Goal: Task Accomplishment & Management: Use online tool/utility

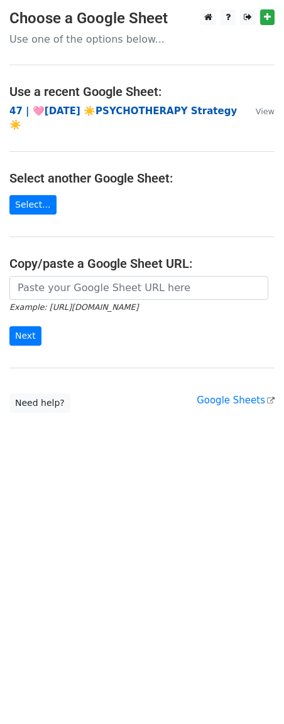
click at [87, 110] on strong "47 | 🩷[DATE] ☀️PSYCHOTHERAPY Strategy☀️" at bounding box center [122, 118] width 227 height 26
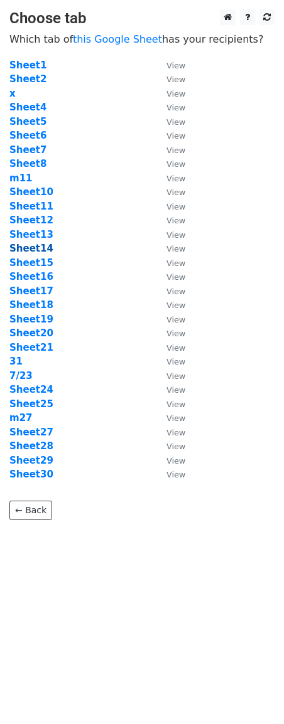
click at [41, 248] on strong "Sheet14" at bounding box center [31, 248] width 44 height 11
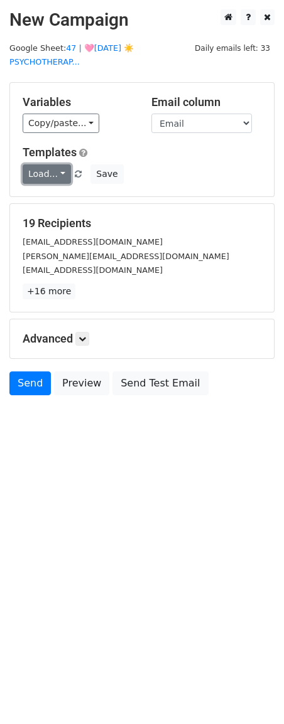
click at [58, 178] on link "Load..." at bounding box center [47, 173] width 48 height 19
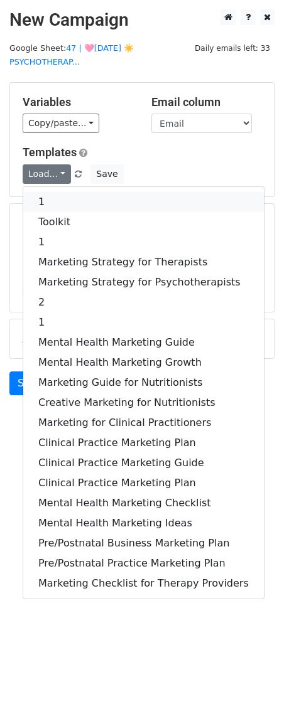
click at [45, 201] on link "1" at bounding box center [143, 202] width 240 height 20
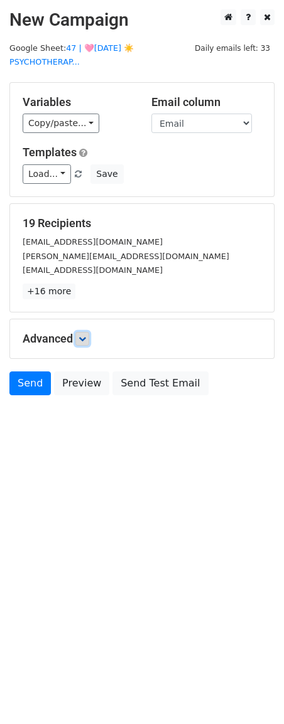
click at [88, 344] on link at bounding box center [82, 339] width 14 height 14
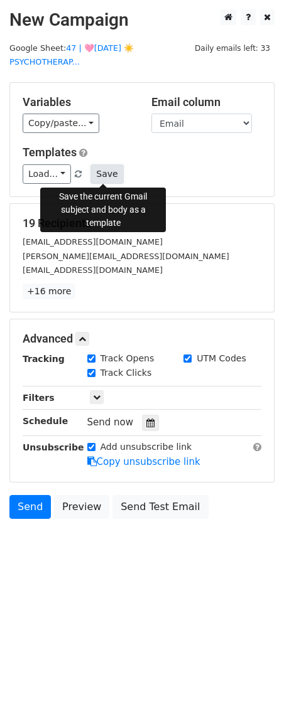
click at [100, 175] on button "Save" at bounding box center [106, 173] width 33 height 19
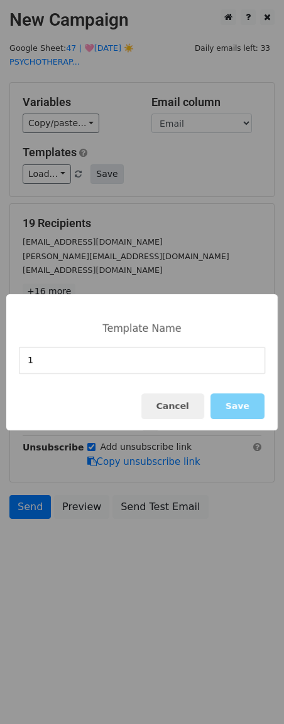
type input "1"
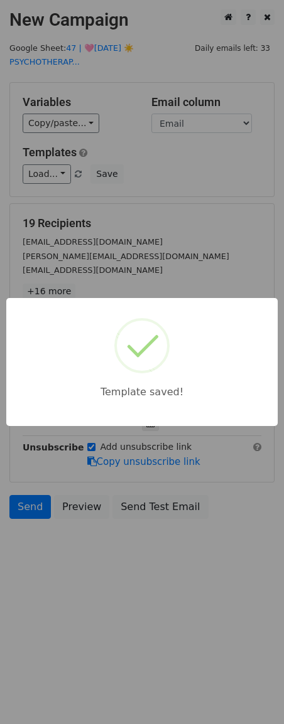
click at [132, 219] on div "Template saved!" at bounding box center [142, 362] width 284 height 724
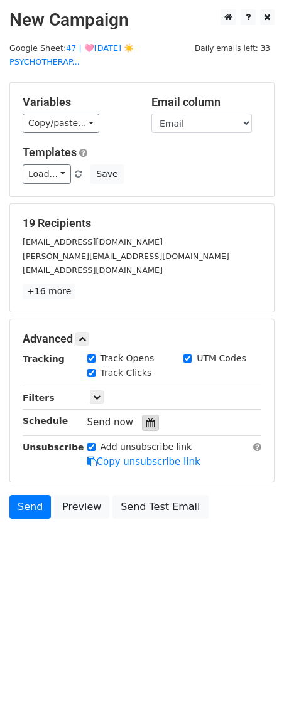
click at [152, 420] on div at bounding box center [150, 423] width 17 height 16
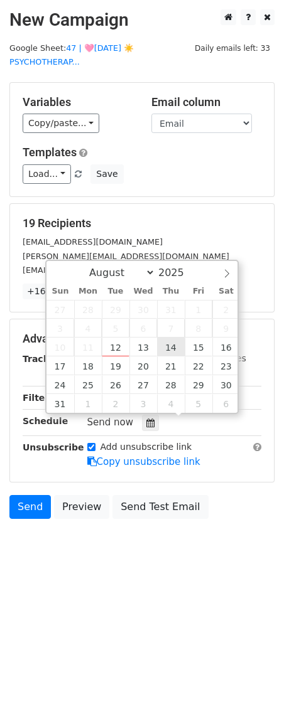
type input "2025-08-14 12:00"
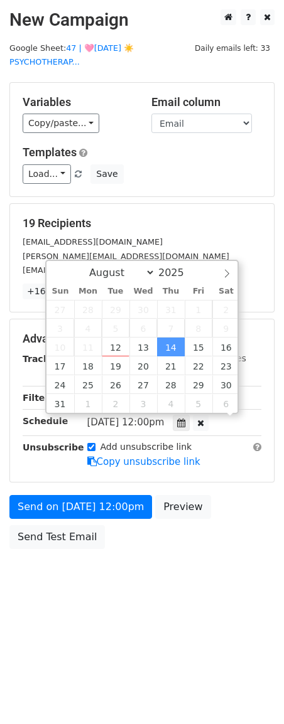
scroll to position [1, 0]
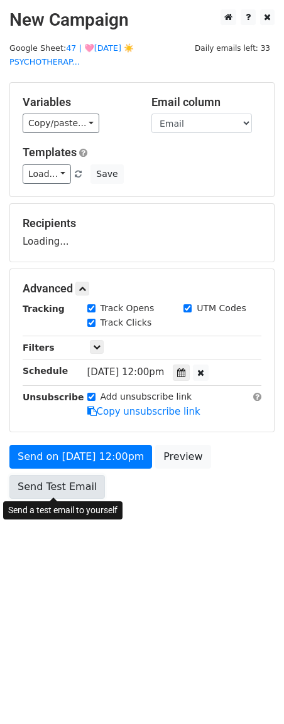
click at [77, 475] on link "Send Test Email" at bounding box center [56, 487] width 95 height 24
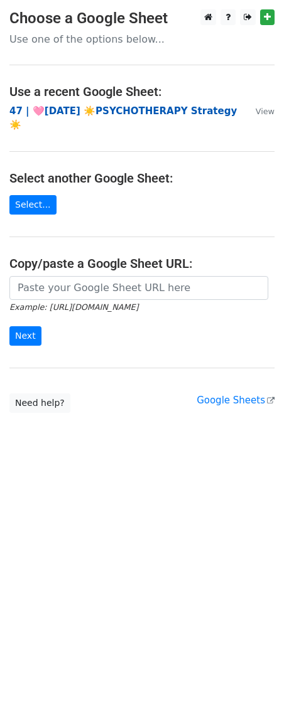
click at [83, 107] on strong "47 | 🩷JUL 23 ☀️PSYCHOTHERAPY Strategy☀️" at bounding box center [122, 118] width 227 height 26
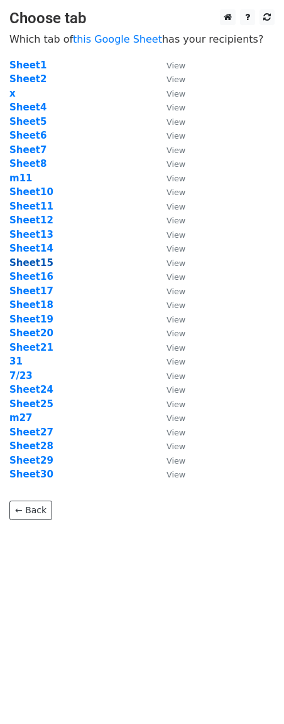
click at [35, 263] on strong "Sheet15" at bounding box center [31, 262] width 44 height 11
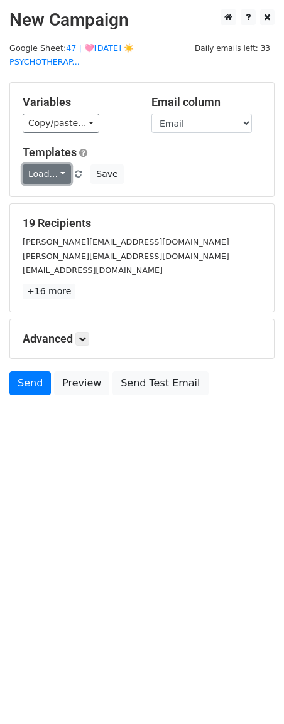
click at [53, 174] on link "Load..." at bounding box center [47, 173] width 48 height 19
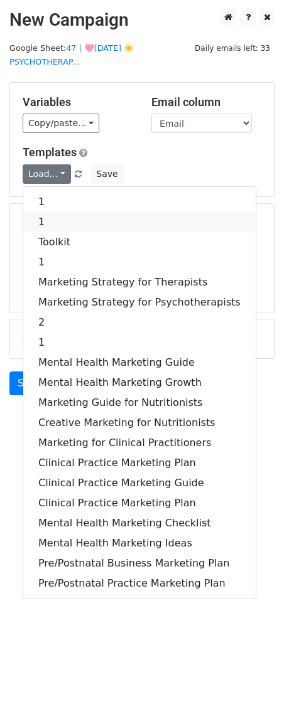
click at [53, 214] on link "1" at bounding box center [139, 222] width 232 height 20
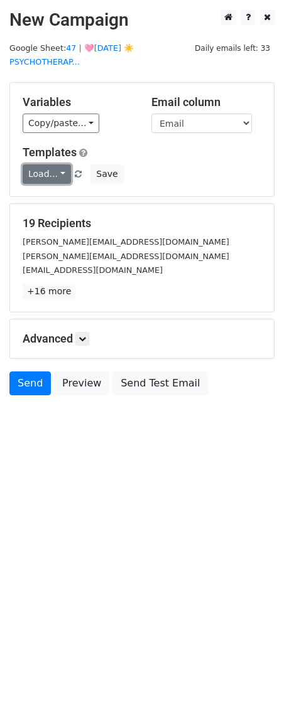
click at [55, 174] on link "Load..." at bounding box center [47, 173] width 48 height 19
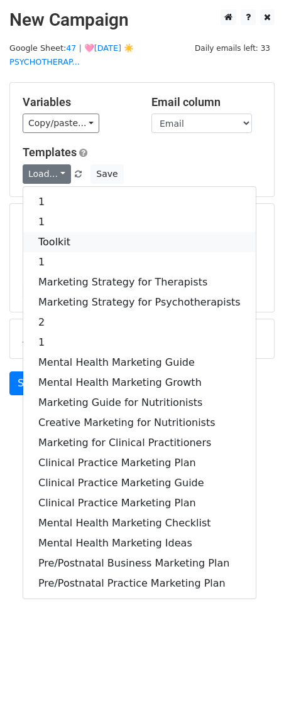
click at [50, 237] on link "Toolkit" at bounding box center [139, 242] width 232 height 20
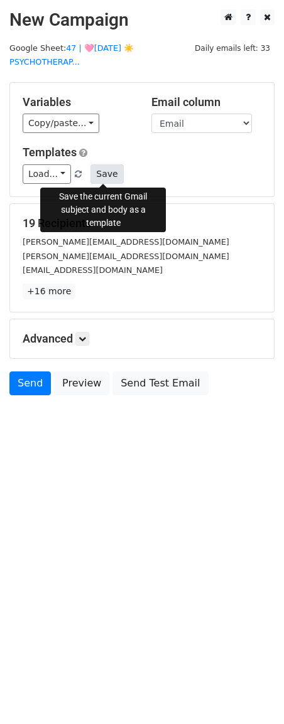
click at [111, 174] on button "Save" at bounding box center [106, 173] width 33 height 19
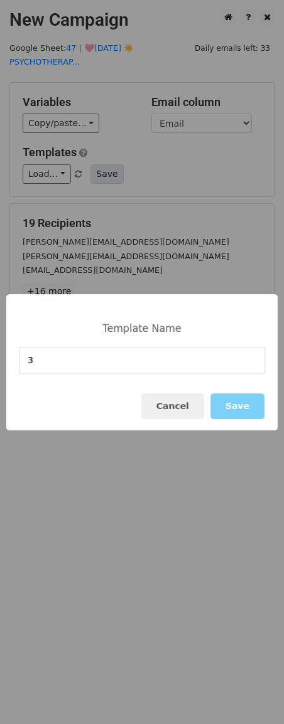
type input "3"
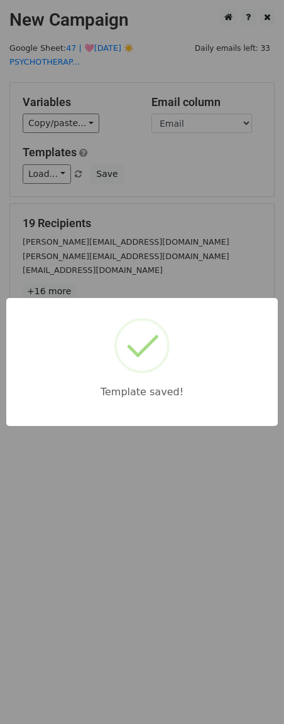
click at [152, 226] on div "Template saved!" at bounding box center [142, 362] width 284 height 724
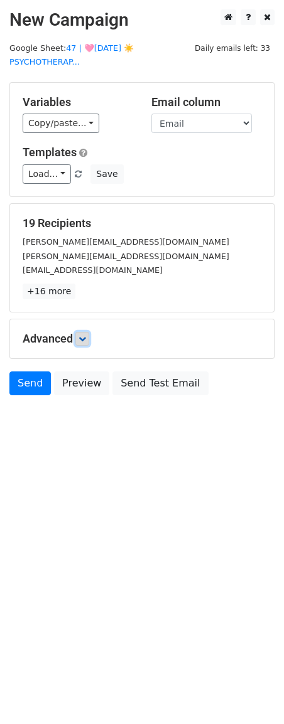
click at [83, 336] on icon at bounding box center [82, 339] width 8 height 8
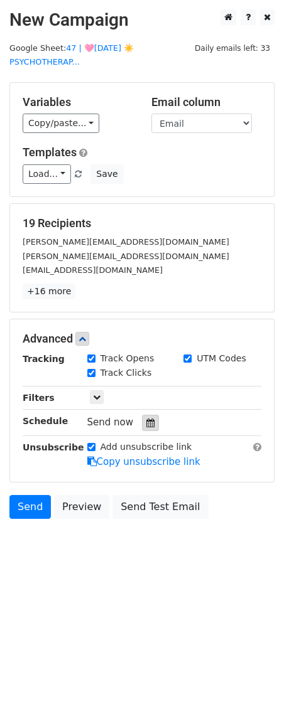
click at [146, 425] on icon at bounding box center [150, 422] width 8 height 9
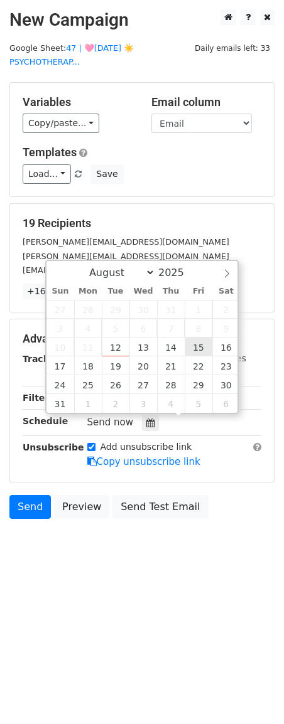
type input "2025-08-15 12:00"
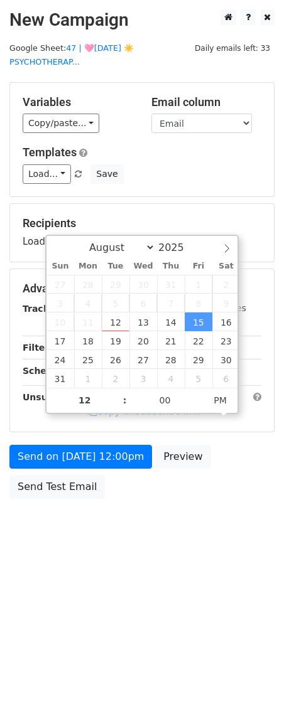
click at [102, 442] on form "Variables Copy/paste... {{Name}} {{Email}} Email column Name Email Templates Lo…" at bounding box center [141, 293] width 265 height 423
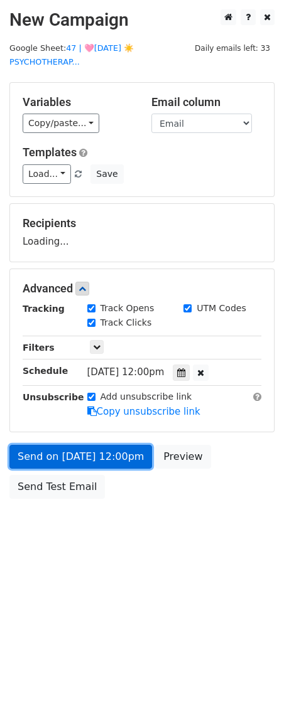
click at [97, 462] on link "Send on Aug 15 at 12:00pm" at bounding box center [80, 457] width 142 height 24
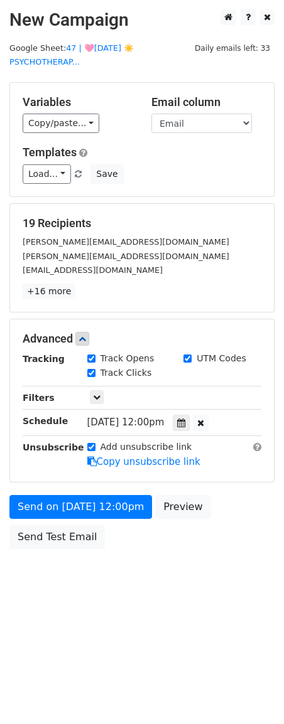
click at [55, 491] on form "Variables Copy/paste... {{Name}} {{Email}} Email column Name Email Templates Lo…" at bounding box center [141, 318] width 265 height 473
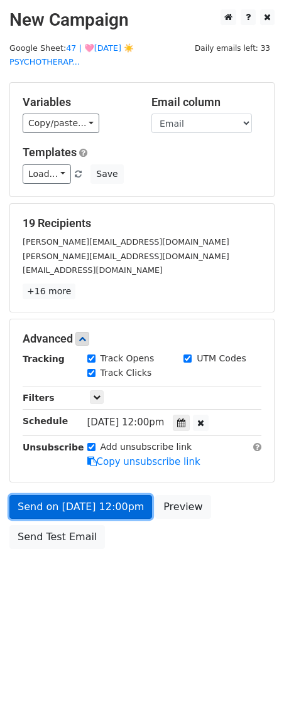
click at [55, 503] on link "Send on Aug 15 at 12:00pm" at bounding box center [80, 507] width 142 height 24
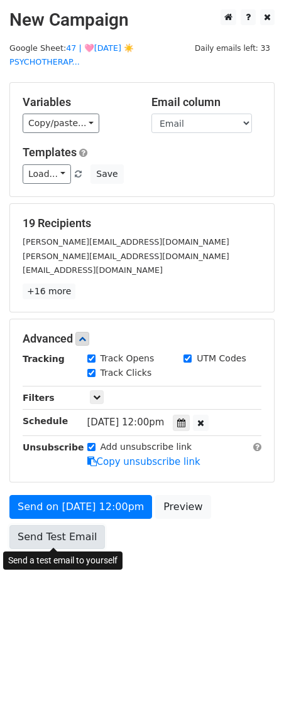
click at [58, 546] on link "Send Test Email" at bounding box center [56, 537] width 95 height 24
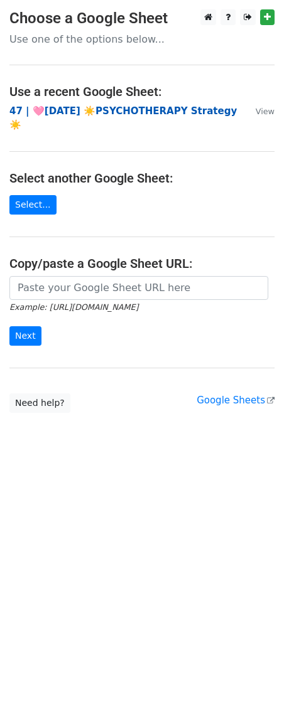
click at [56, 109] on strong "47 | 🩷[DATE] ☀️PSYCHOTHERAPY Strategy☀️" at bounding box center [122, 118] width 227 height 26
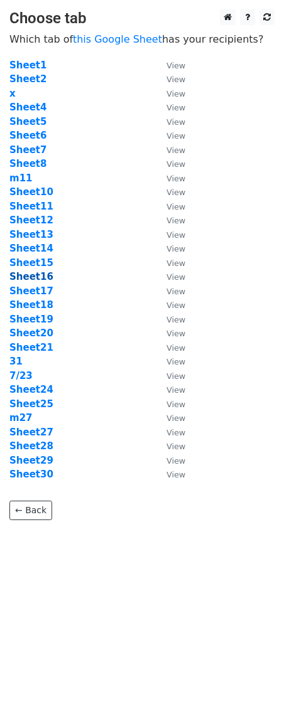
click at [40, 273] on strong "Sheet16" at bounding box center [31, 276] width 44 height 11
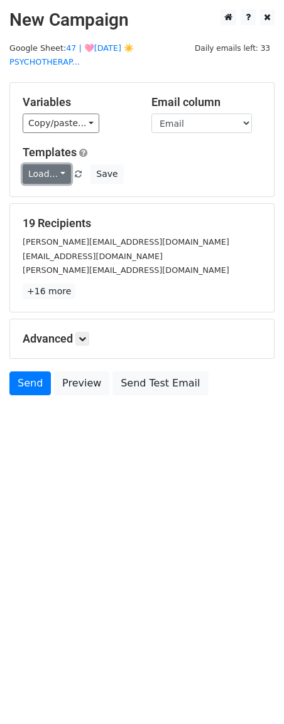
click at [41, 174] on link "Load..." at bounding box center [47, 173] width 48 height 19
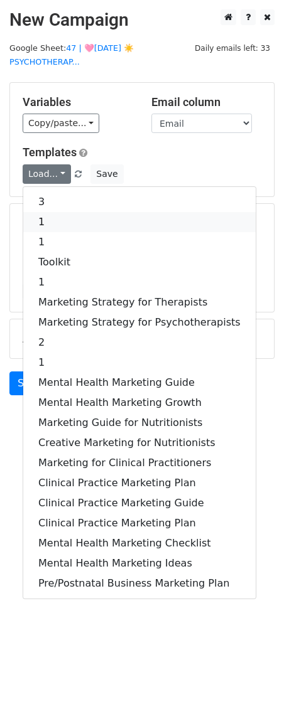
click at [53, 218] on link "1" at bounding box center [139, 222] width 232 height 20
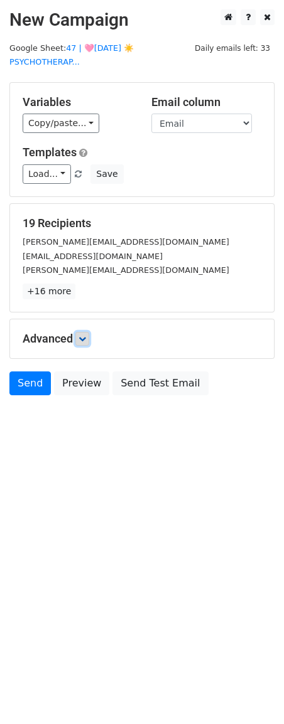
click at [79, 341] on link at bounding box center [82, 339] width 14 height 14
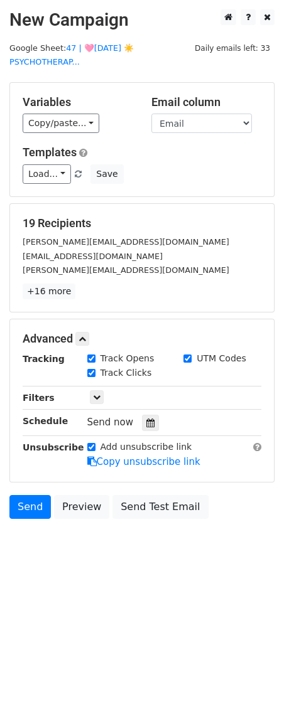
drag, startPoint x: 148, startPoint y: 424, endPoint x: 171, endPoint y: 356, distance: 72.2
click at [148, 424] on icon at bounding box center [150, 422] width 8 height 9
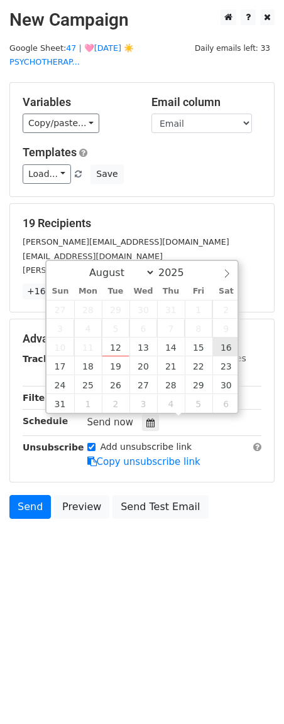
type input "2025-08-16 12:00"
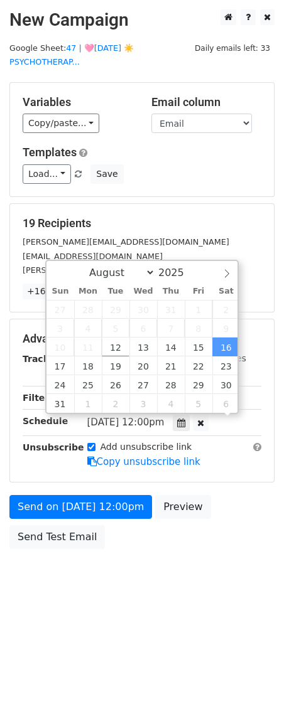
scroll to position [1, 0]
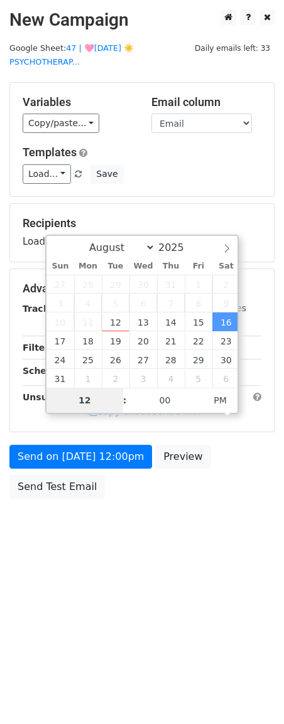
type input "2"
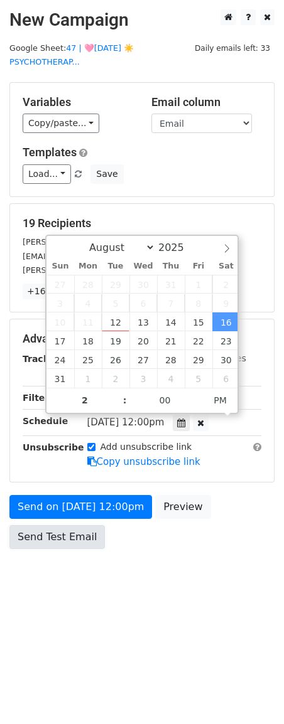
type input "2025-08-16 14:00"
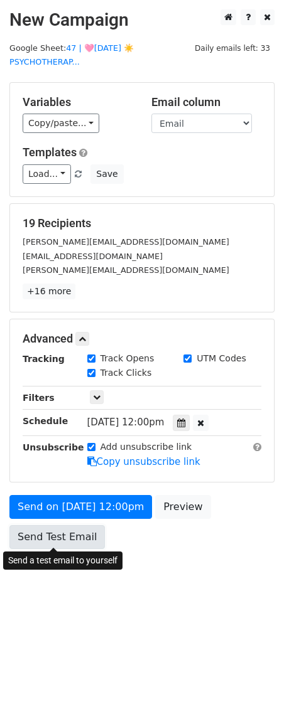
click at [43, 528] on link "Send Test Email" at bounding box center [56, 537] width 95 height 24
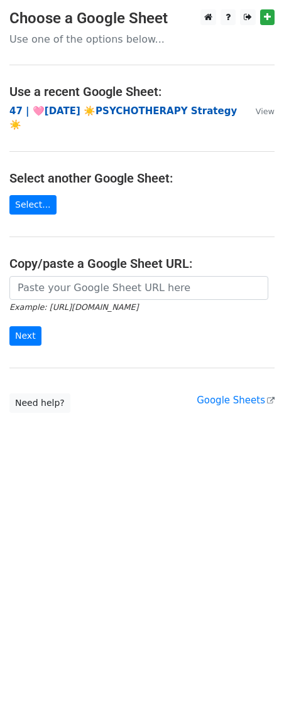
click at [70, 111] on strong "47 | 🩷[DATE] ☀️PSYCHOTHERAPY Strategy☀️" at bounding box center [122, 118] width 227 height 26
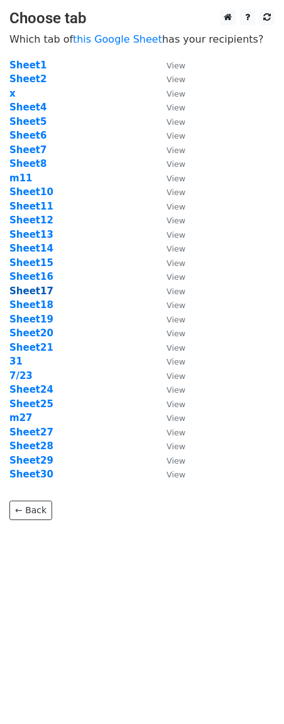
click at [36, 293] on strong "Sheet17" at bounding box center [31, 290] width 44 height 11
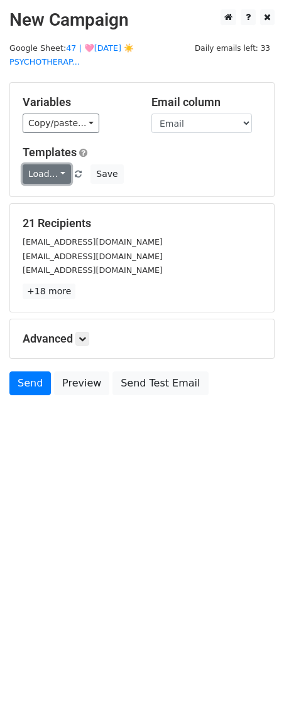
click at [44, 181] on link "Load..." at bounding box center [47, 173] width 48 height 19
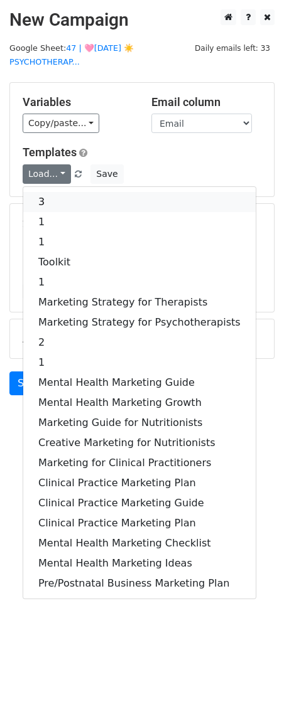
click at [47, 201] on link "3" at bounding box center [139, 202] width 232 height 20
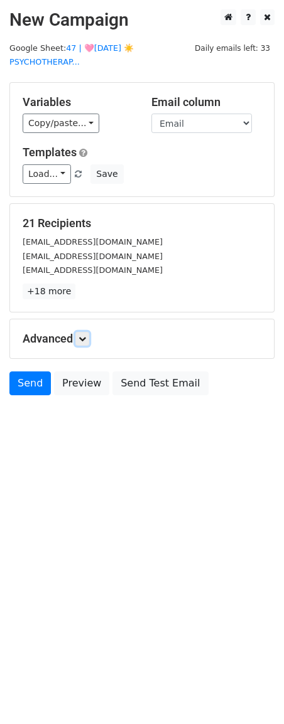
drag, startPoint x: 86, startPoint y: 344, endPoint x: 91, endPoint y: 355, distance: 12.4
click at [86, 344] on link at bounding box center [82, 339] width 14 height 14
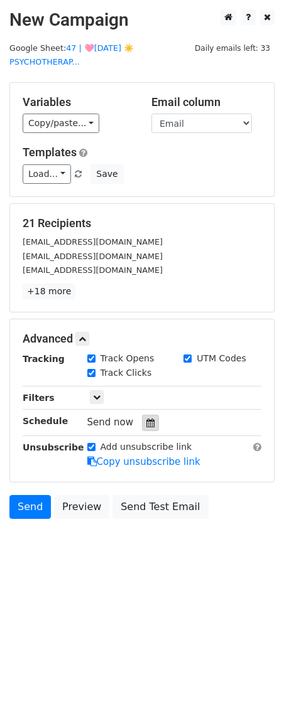
click at [146, 423] on icon at bounding box center [150, 422] width 8 height 9
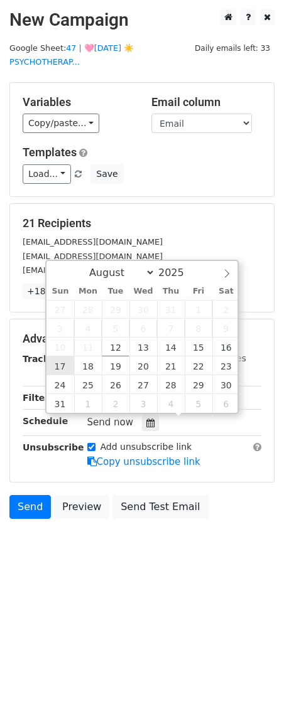
type input "2025-08-17 12:00"
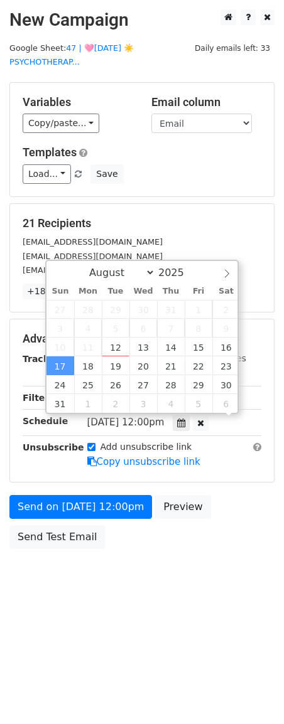
scroll to position [1, 0]
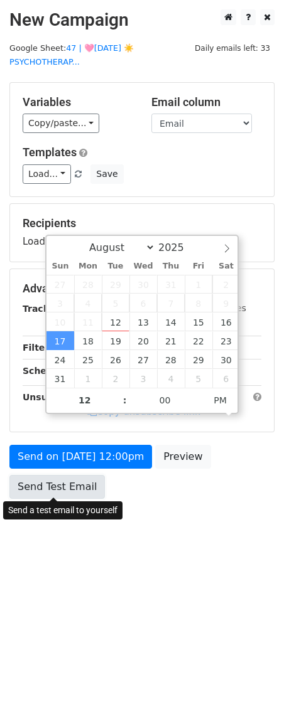
click at [40, 489] on link "Send Test Email" at bounding box center [56, 487] width 95 height 24
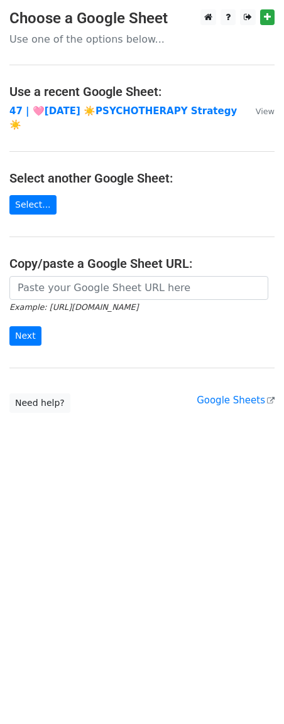
click at [107, 123] on main "Choose a Google Sheet Use one of the options below... Use a recent Google Sheet…" at bounding box center [142, 210] width 284 height 403
click at [124, 109] on strong "47 | 🩷[DATE] ☀️PSYCHOTHERAPY Strategy☀️" at bounding box center [122, 118] width 227 height 26
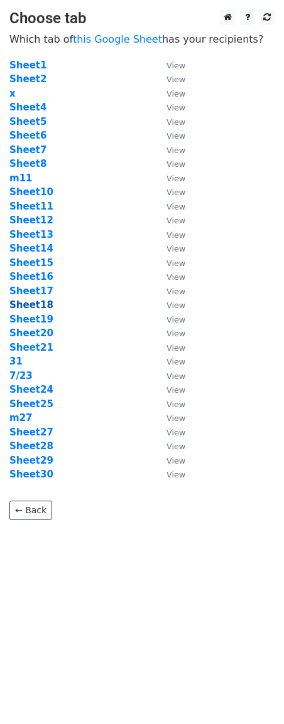
click at [32, 302] on strong "Sheet18" at bounding box center [31, 304] width 44 height 11
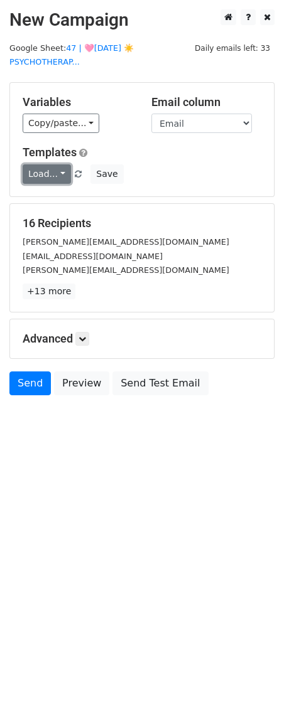
click at [36, 171] on link "Load..." at bounding box center [47, 173] width 48 height 19
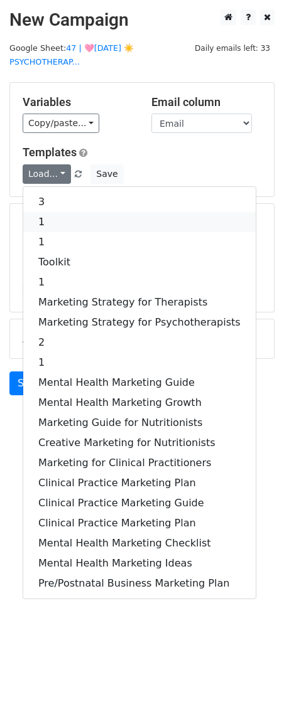
click at [56, 226] on link "1" at bounding box center [139, 222] width 232 height 20
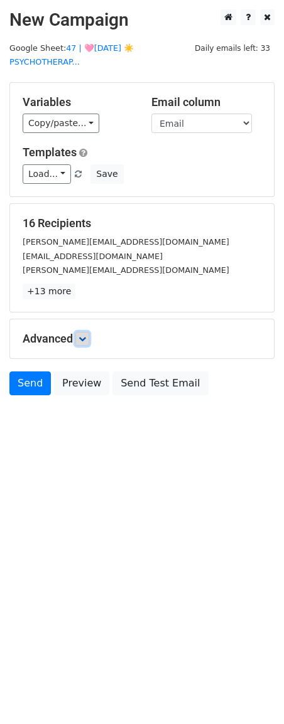
click at [83, 342] on icon at bounding box center [82, 339] width 8 height 8
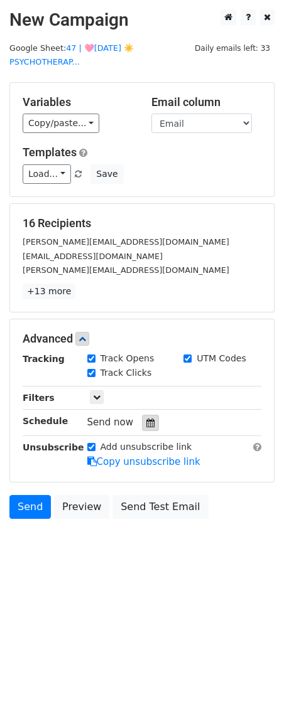
click at [142, 418] on div at bounding box center [150, 423] width 17 height 16
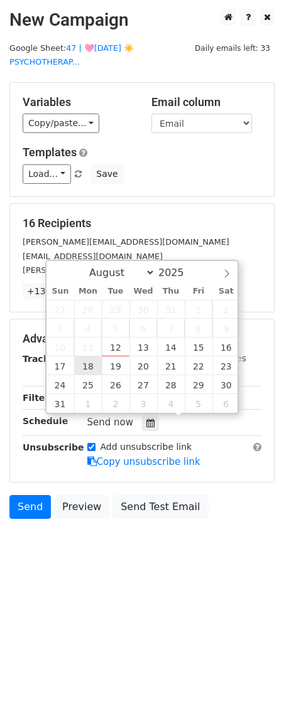
type input "[DATE] 12:00"
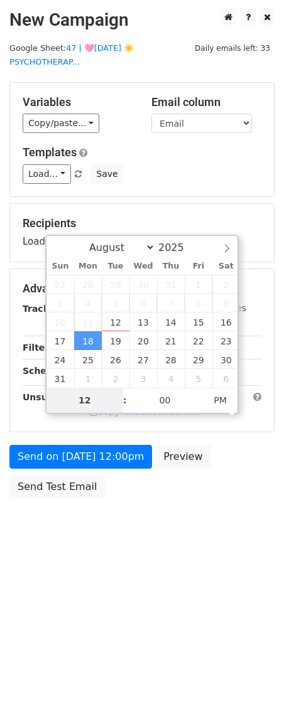
type input "2"
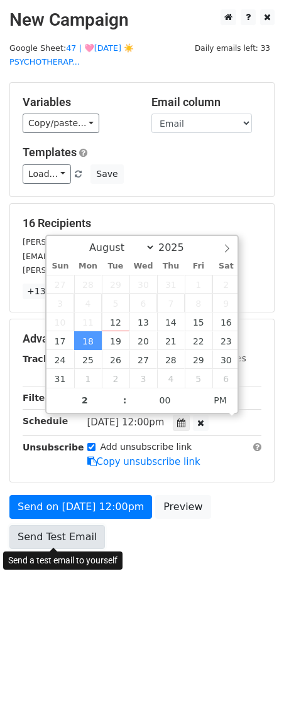
type input "[DATE] 14:00"
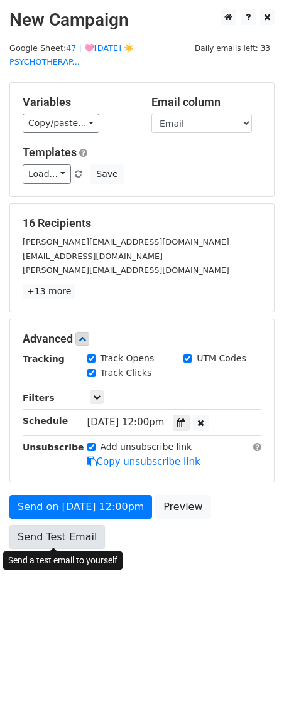
click at [58, 545] on link "Send Test Email" at bounding box center [56, 537] width 95 height 24
